Goal: Find specific page/section: Find specific page/section

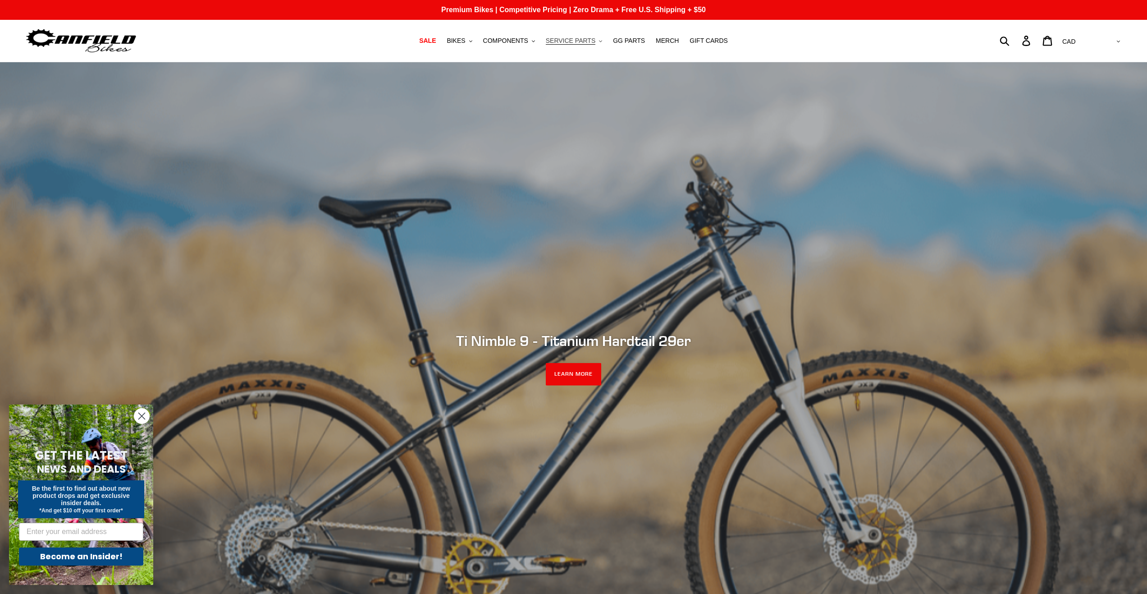
click at [599, 40] on icon ".cls-1{fill:#231f20}" at bounding box center [600, 41] width 3 height 3
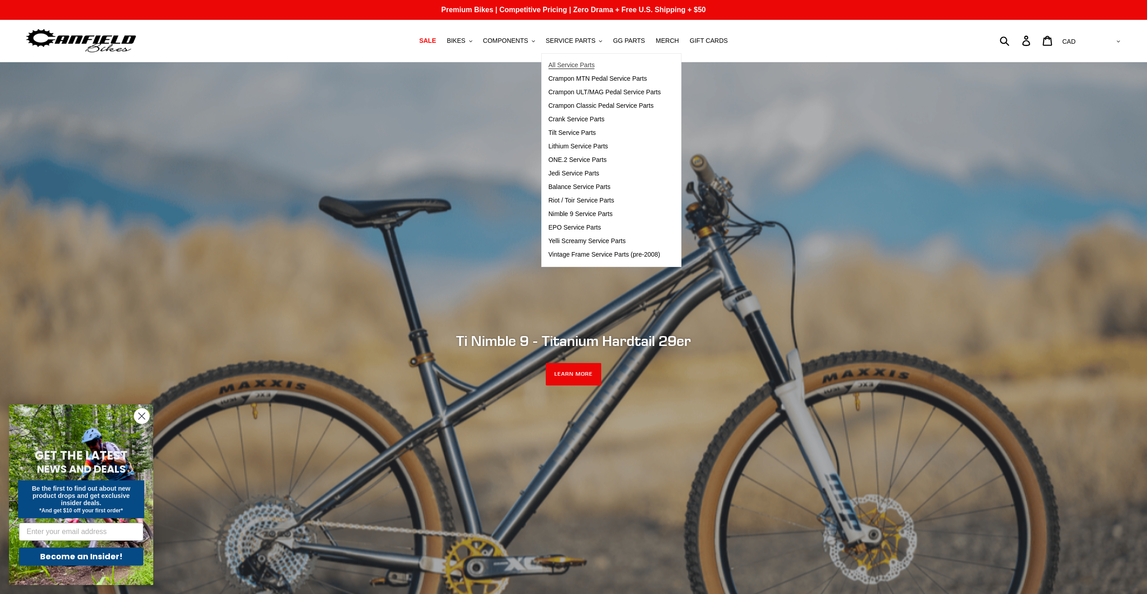
click at [569, 63] on span "All Service Parts" at bounding box center [571, 65] width 46 height 8
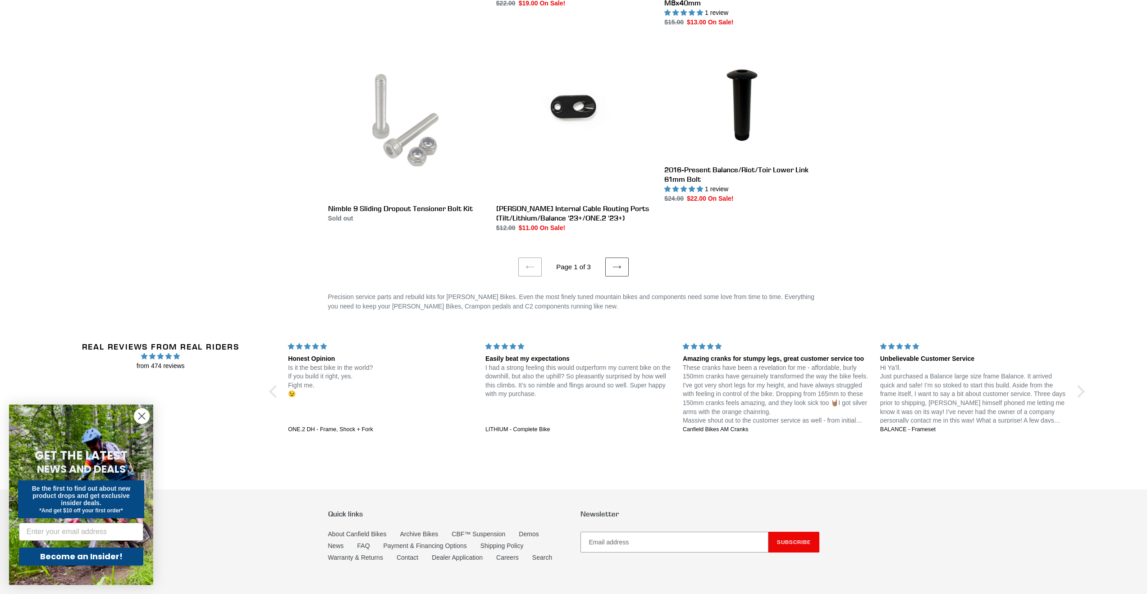
scroll to position [1695, 0]
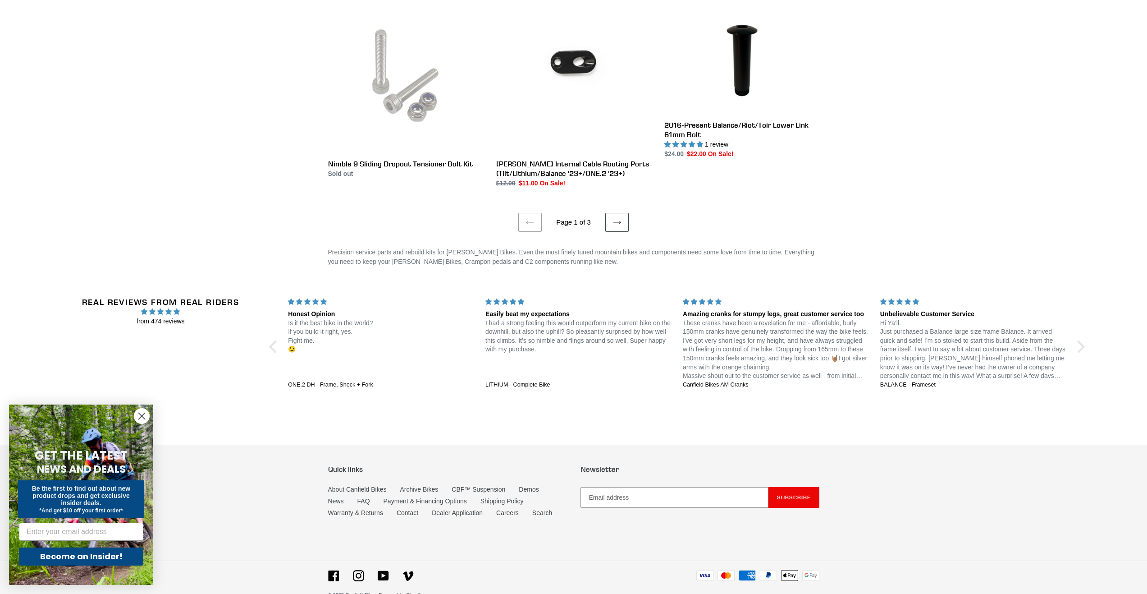
click at [640, 188] on ul "Previous page Page 1 of 3 Next page" at bounding box center [573, 210] width 491 height 44
click at [629, 199] on ul "Previous page Page 1 of 3 Next page" at bounding box center [573, 210] width 491 height 44
click at [627, 213] on link "Next page" at bounding box center [616, 222] width 23 height 19
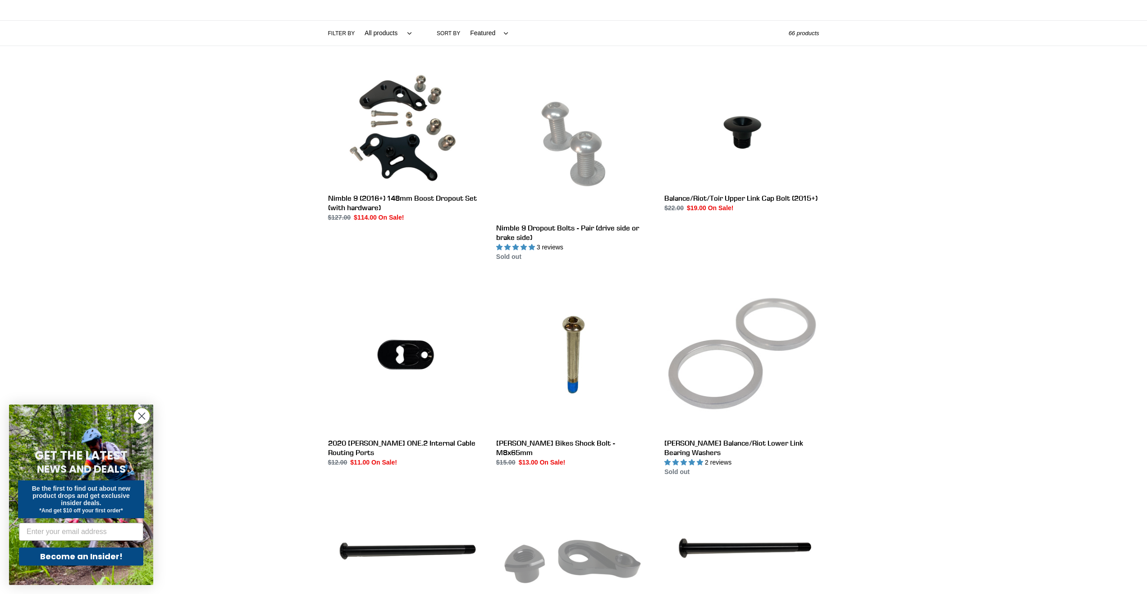
scroll to position [361, 0]
